Goal: Download file/media

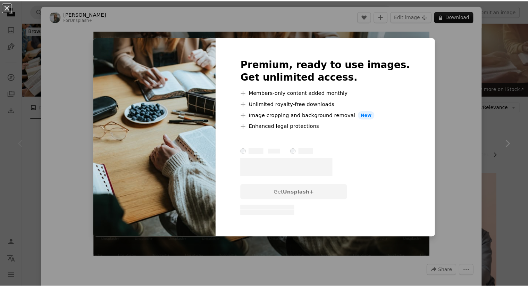
scroll to position [82, 0]
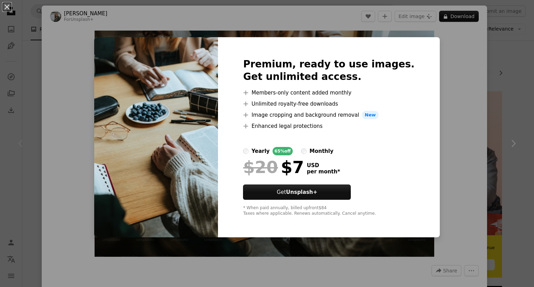
click at [21, 146] on div "An X shape Premium, ready to use images. Get unlimited access. A plus sign Memb…" at bounding box center [267, 143] width 534 height 287
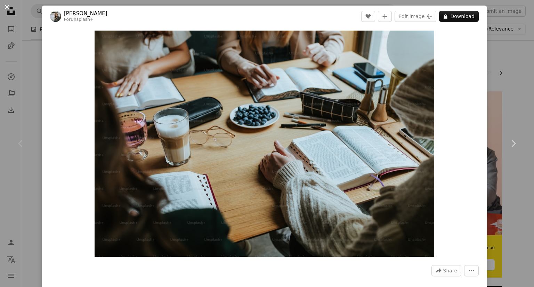
click at [6, 8] on button "An X shape" at bounding box center [7, 7] width 8 height 8
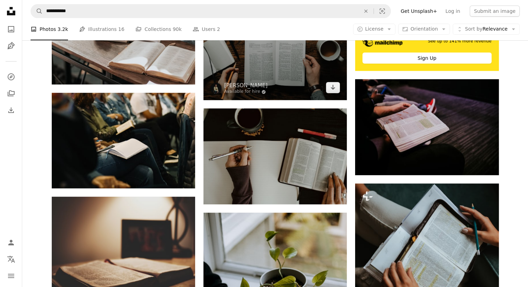
scroll to position [306, 0]
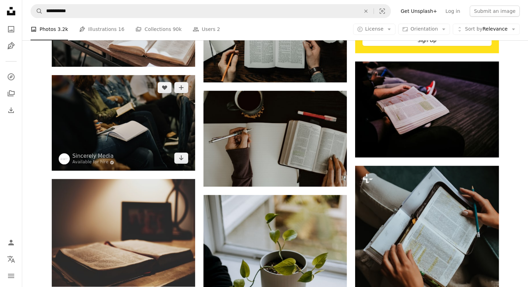
click at [149, 127] on img at bounding box center [123, 123] width 143 height 96
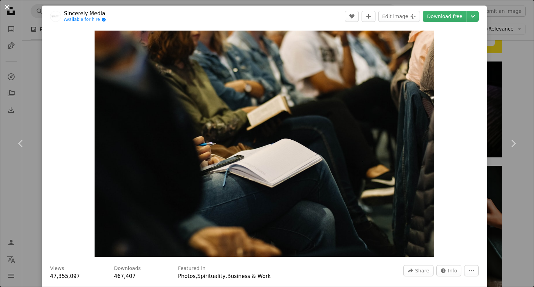
click at [8, 11] on button "An X shape" at bounding box center [7, 7] width 8 height 8
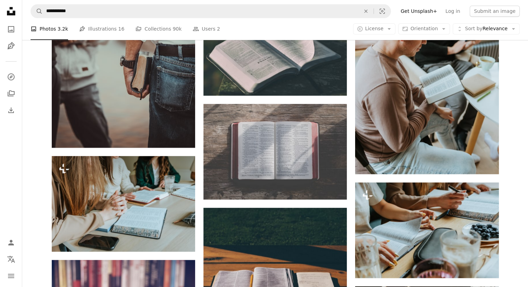
scroll to position [736, 0]
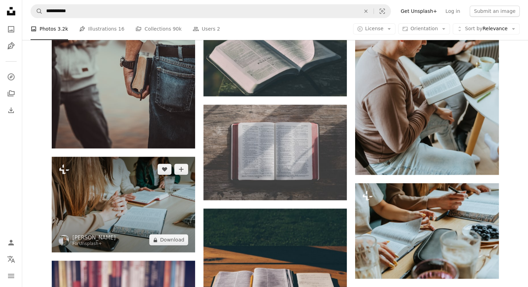
click at [149, 195] on img at bounding box center [123, 205] width 143 height 96
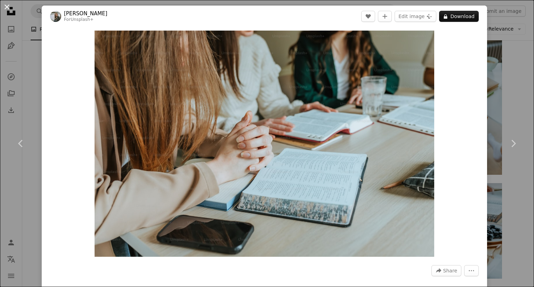
click at [7, 10] on button "An X shape" at bounding box center [7, 7] width 8 height 8
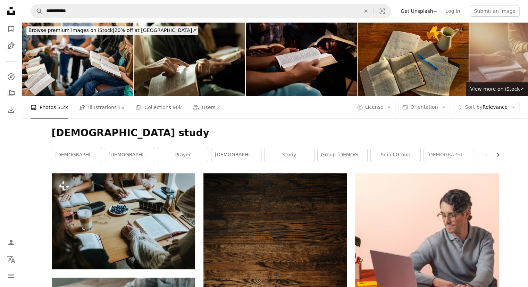
click at [286, 60] on img at bounding box center [301, 59] width 111 height 74
